Goal: Transaction & Acquisition: Book appointment/travel/reservation

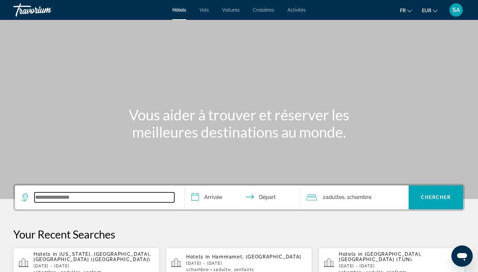
click at [54, 197] on input "Search widget" at bounding box center [105, 198] width 140 height 10
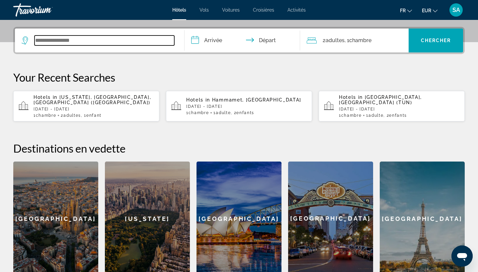
scroll to position [162, 0]
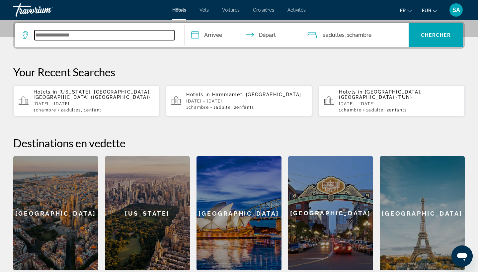
drag, startPoint x: 54, startPoint y: 197, endPoint x: 80, endPoint y: 35, distance: 163.8
click at [80, 35] on input "Search widget" at bounding box center [105, 35] width 140 height 10
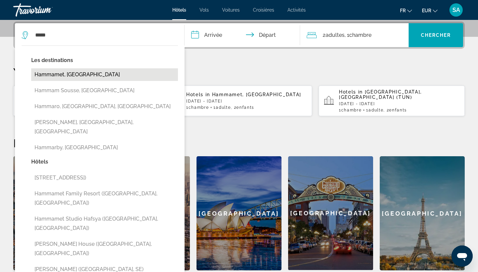
click at [41, 75] on button "Hammamet, Tunisia" at bounding box center [104, 74] width 147 height 13
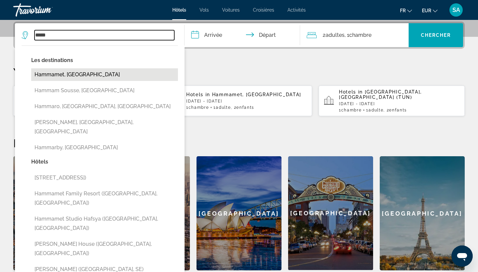
type input "**********"
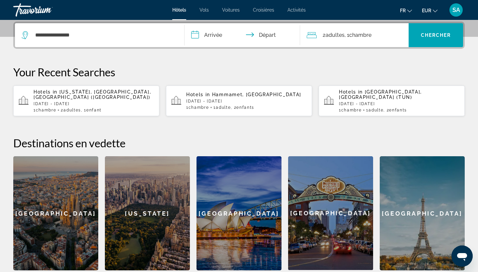
click at [210, 34] on input "**********" at bounding box center [244, 36] width 118 height 26
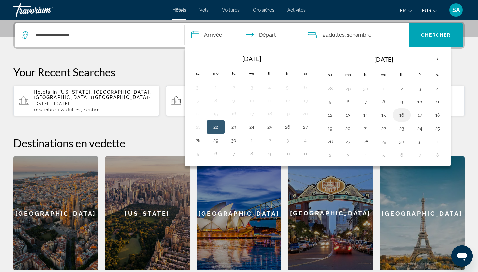
click at [402, 115] on button "16" at bounding box center [401, 115] width 11 height 9
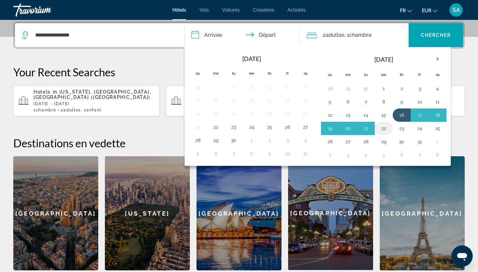
click at [380, 130] on button "22" at bounding box center [384, 128] width 11 height 9
type input "**********"
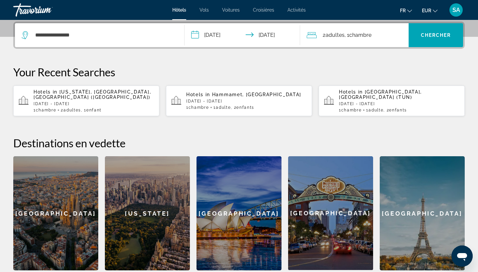
drag, startPoint x: 402, startPoint y: 90, endPoint x: 350, endPoint y: 34, distance: 76.8
click at [350, 34] on span ", 1 Chambre pièces" at bounding box center [358, 35] width 27 height 9
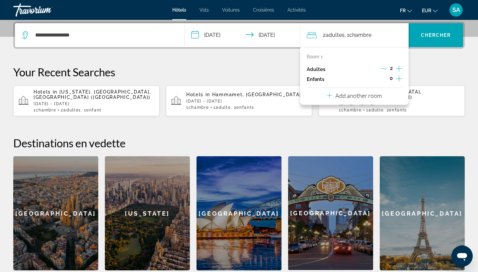
click at [386, 69] on icon "Decrement adults" at bounding box center [384, 69] width 6 height 0
click at [399, 79] on icon "Increment children" at bounding box center [399, 79] width 6 height 8
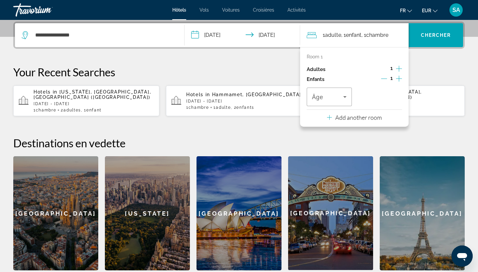
click at [399, 79] on icon "Increment children" at bounding box center [399, 79] width 6 height 8
click at [339, 99] on span "Travelers: 1 adult, 2 children" at bounding box center [327, 97] width 31 height 8
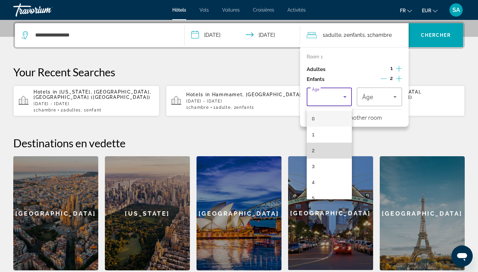
click at [326, 151] on mat-option "2" at bounding box center [329, 151] width 45 height 16
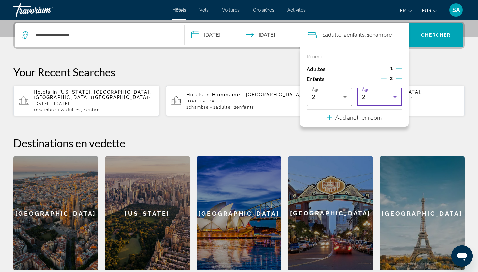
click at [387, 99] on div "2" at bounding box center [377, 97] width 31 height 8
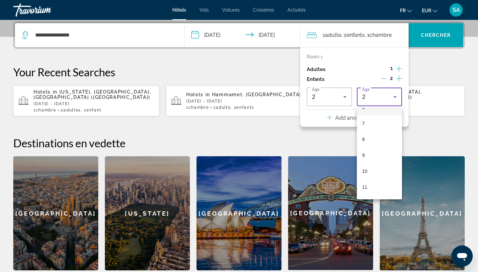
scroll to position [110, 0]
click at [370, 169] on mat-option "10" at bounding box center [379, 168] width 45 height 16
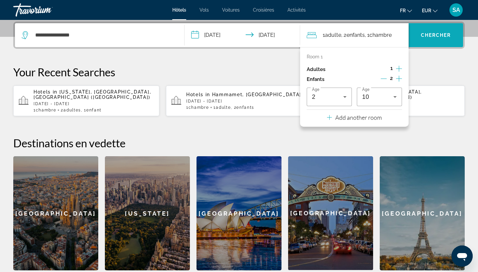
click at [441, 34] on span "Chercher" at bounding box center [436, 35] width 30 height 5
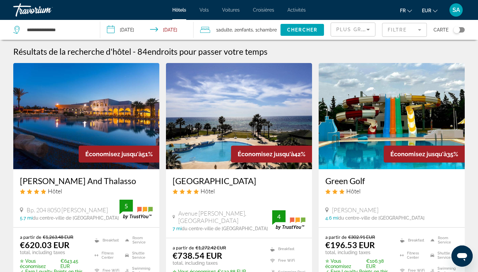
drag, startPoint x: 311, startPoint y: 46, endPoint x: 397, endPoint y: 32, distance: 87.8
click at [397, 32] on mat-form-field "Filtre" at bounding box center [404, 30] width 45 height 14
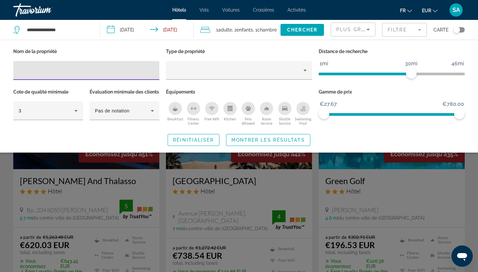
click at [397, 32] on mat-form-field "Filtre" at bounding box center [404, 30] width 45 height 14
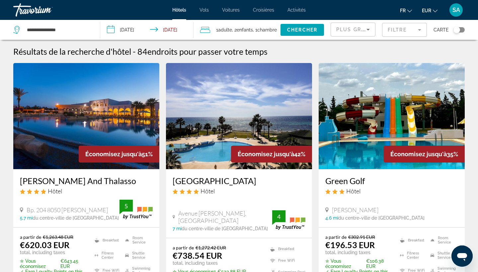
click at [405, 33] on mat-form-field "Filtre" at bounding box center [404, 30] width 45 height 14
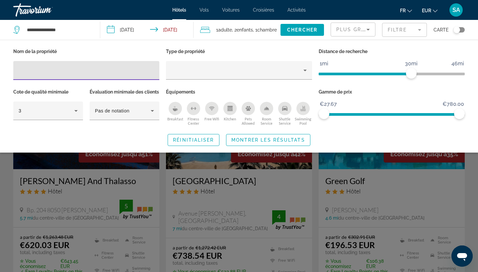
click at [35, 69] on input "Hotel Filters" at bounding box center [86, 71] width 135 height 8
click at [93, 199] on div "Search widget" at bounding box center [239, 186] width 478 height 173
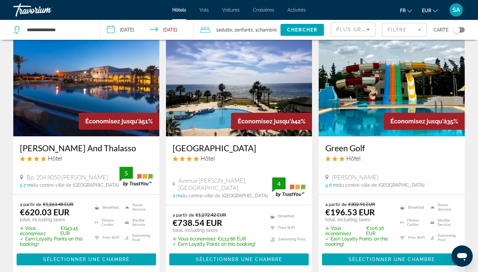
scroll to position [41, 0]
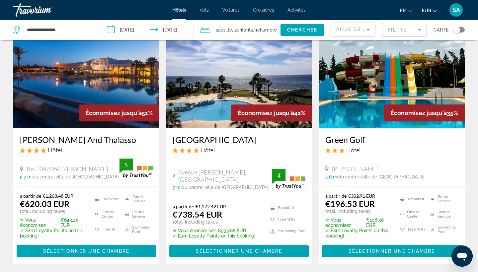
click at [111, 82] on img "Main content" at bounding box center [86, 75] width 146 height 106
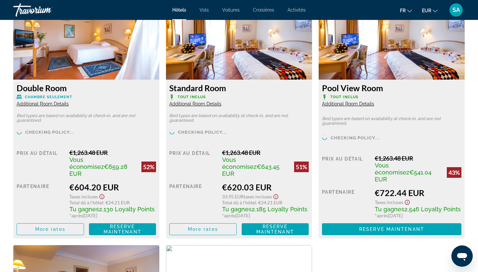
scroll to position [957, 0]
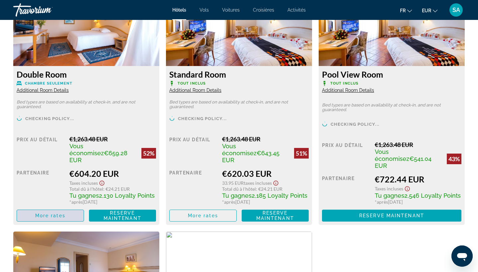
click at [50, 213] on span "More rates" at bounding box center [50, 215] width 30 height 5
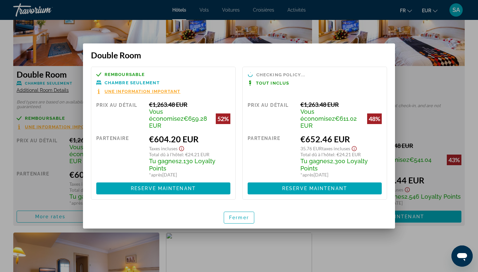
scroll to position [0, 0]
click at [237, 216] on span "Fermer" at bounding box center [239, 217] width 20 height 5
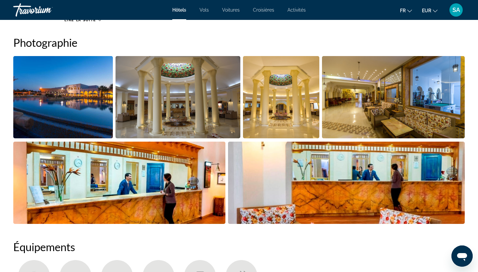
scroll to position [325, 0]
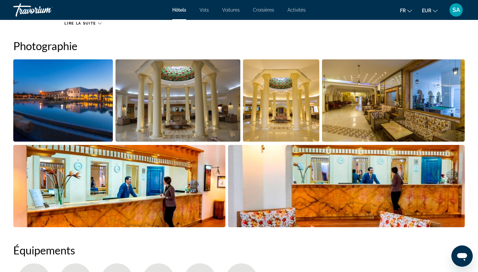
click at [395, 90] on img "Open full-screen image slider" at bounding box center [393, 100] width 143 height 82
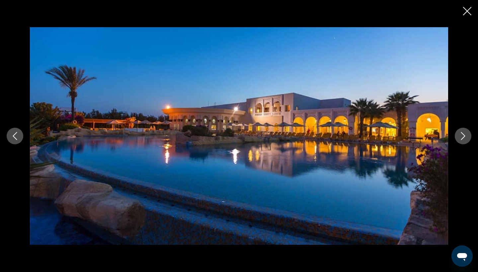
click at [455, 136] on button "Next image" at bounding box center [463, 136] width 17 height 17
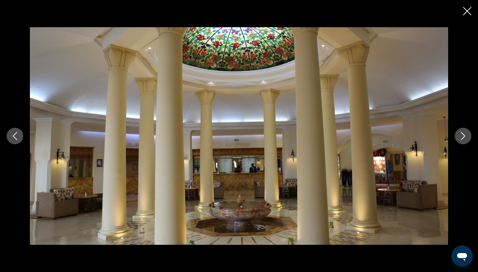
click at [455, 136] on button "Next image" at bounding box center [463, 136] width 17 height 17
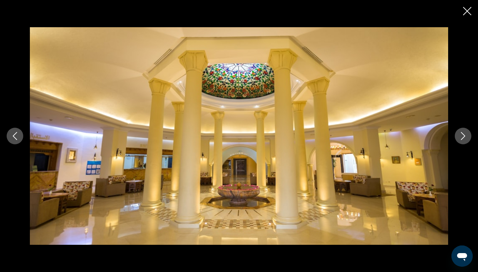
click at [456, 137] on button "Next image" at bounding box center [463, 136] width 17 height 17
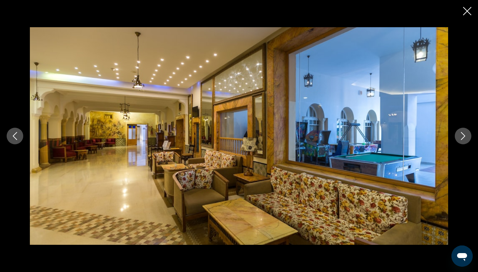
click at [460, 137] on icon "Next image" at bounding box center [463, 136] width 8 height 8
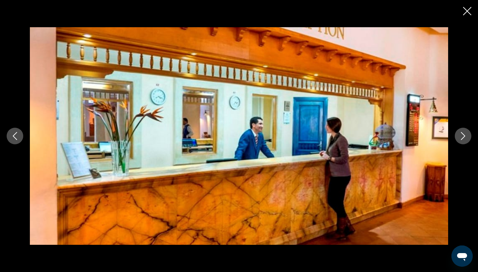
click at [460, 137] on icon "Next image" at bounding box center [463, 136] width 8 height 8
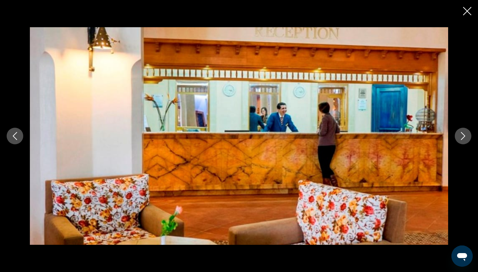
click at [460, 138] on icon "Next image" at bounding box center [463, 136] width 8 height 8
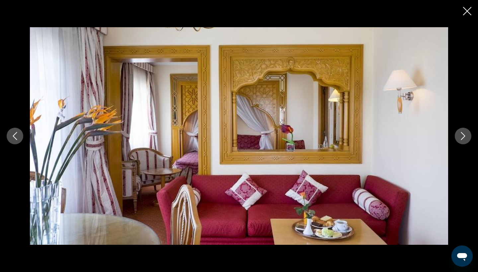
click at [465, 10] on icon "Close slideshow" at bounding box center [467, 11] width 8 height 8
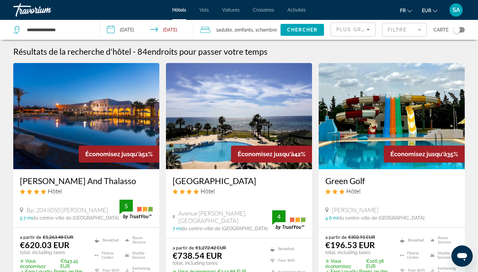
click at [409, 29] on mat-form-field "Filtre" at bounding box center [404, 30] width 45 height 14
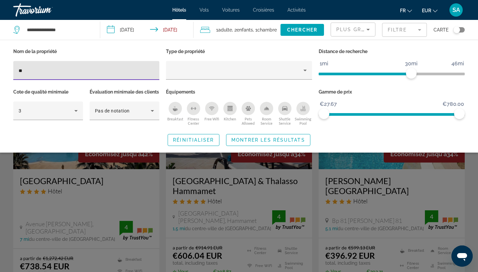
type input "*"
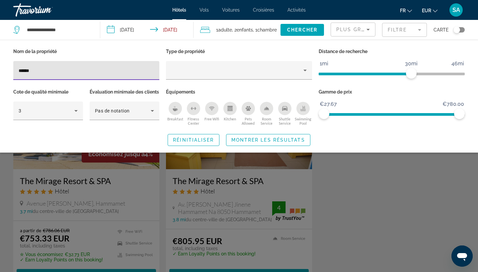
type input "******"
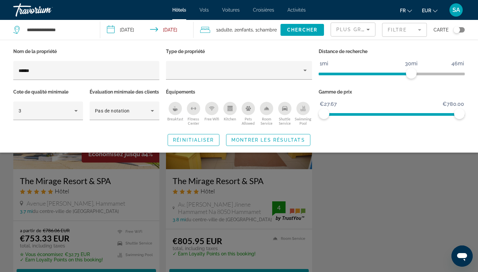
click at [109, 205] on div "Search widget" at bounding box center [239, 186] width 478 height 173
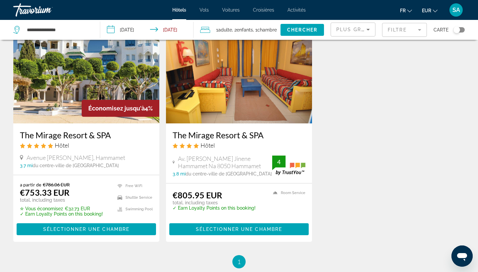
scroll to position [47, 0]
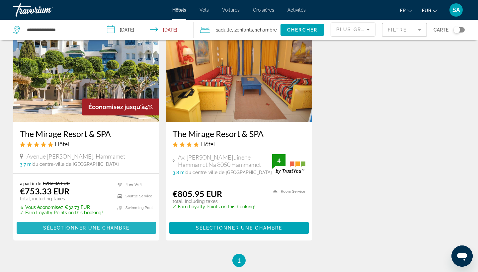
click at [83, 227] on span "Sélectionner une chambre" at bounding box center [86, 227] width 86 height 5
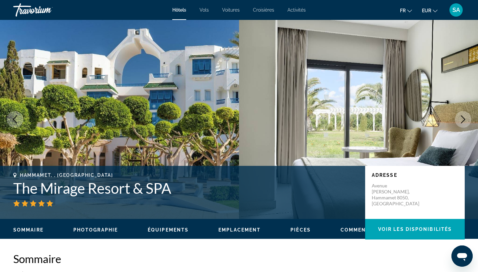
click at [467, 119] on icon "Next image" at bounding box center [463, 120] width 8 height 8
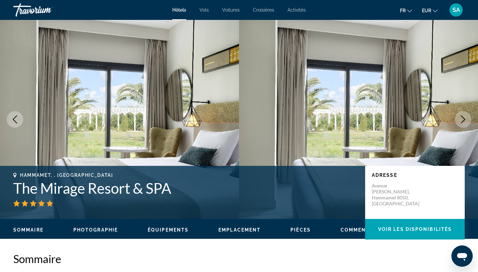
click at [463, 119] on icon "Next image" at bounding box center [463, 120] width 8 height 8
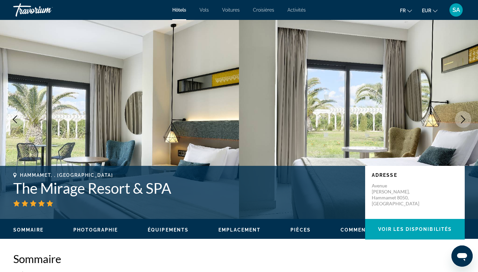
click at [463, 119] on icon "Next image" at bounding box center [463, 120] width 8 height 8
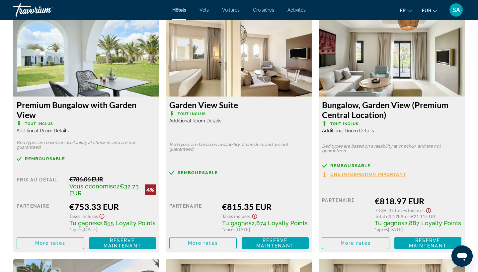
scroll to position [953, 0]
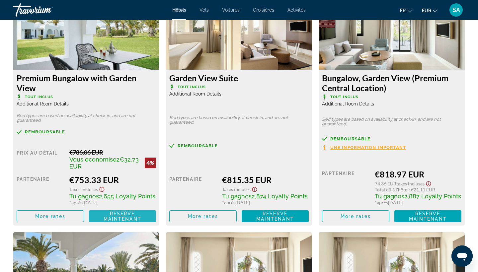
click at [125, 217] on span "Reserve maintenant" at bounding box center [123, 216] width 38 height 11
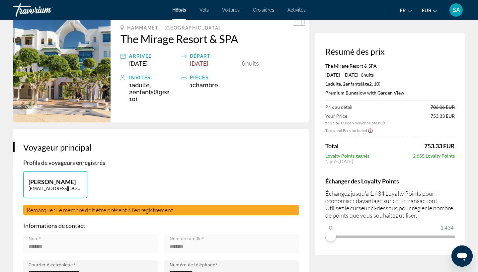
scroll to position [61, 0]
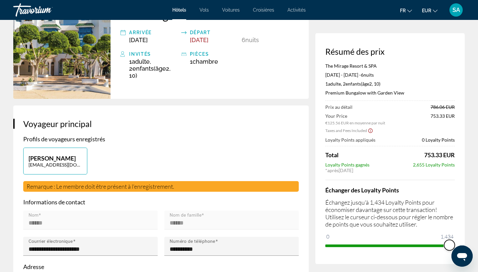
drag, startPoint x: 329, startPoint y: 238, endPoint x: 475, endPoint y: 242, distance: 146.8
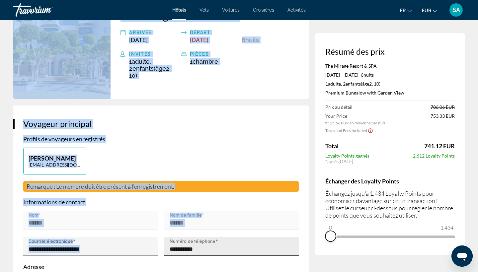
drag, startPoint x: 449, startPoint y: 243, endPoint x: 293, endPoint y: 247, distance: 155.5
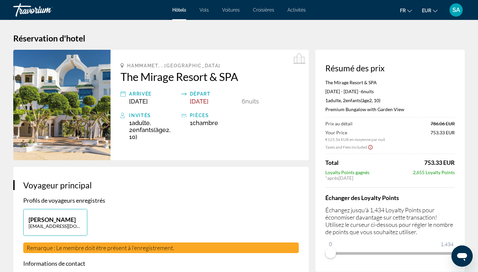
scroll to position [0, 0]
click at [456, 9] on span "SA" at bounding box center [457, 10] width 8 height 7
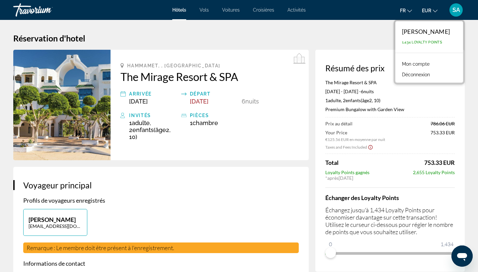
click at [414, 65] on link "Mon compte" at bounding box center [416, 64] width 34 height 9
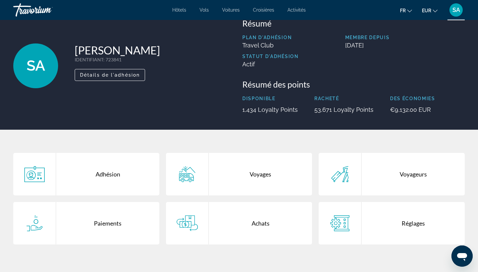
scroll to position [41, 0]
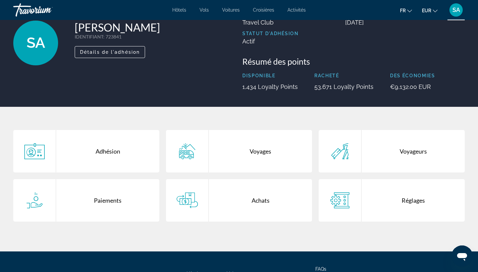
click at [260, 203] on div "Achats" at bounding box center [260, 200] width 103 height 43
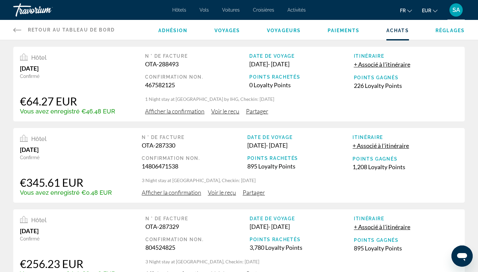
click at [174, 114] on span "Afficher la confirmation" at bounding box center [174, 111] width 59 height 7
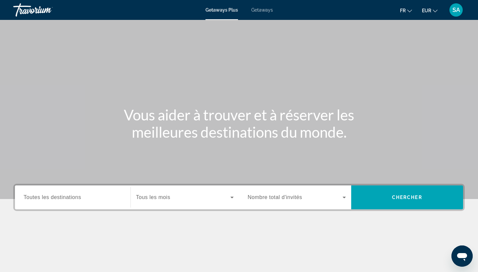
click at [262, 12] on span "Getaways" at bounding box center [262, 9] width 22 height 5
